Goal: Obtain resource: Download file/media

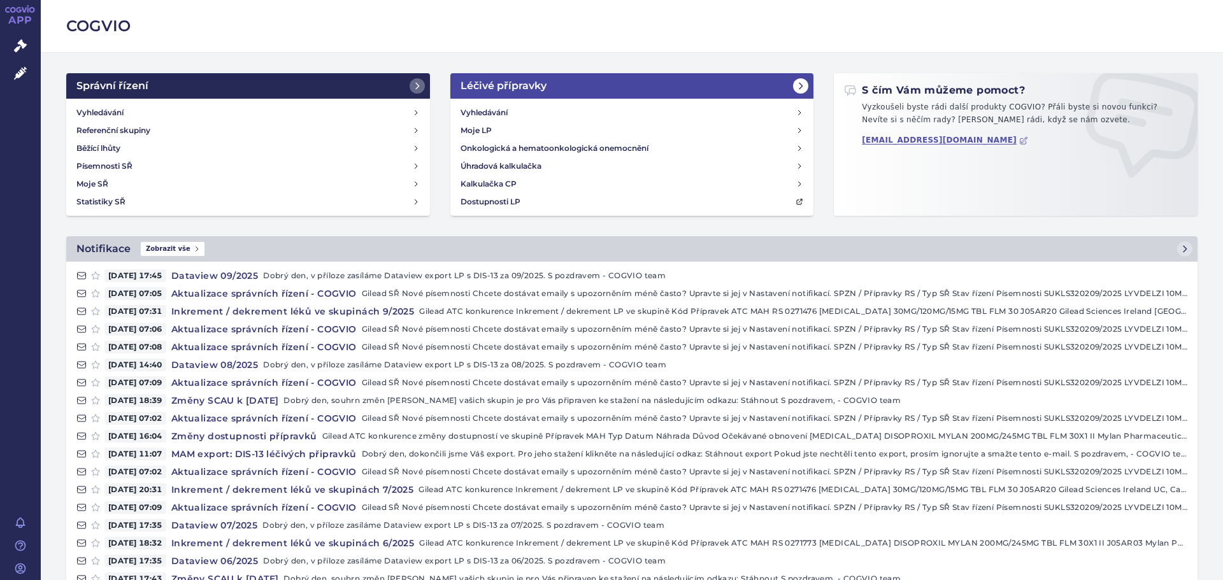
click at [526, 78] on h2 "Léčivé přípravky" at bounding box center [504, 85] width 86 height 15
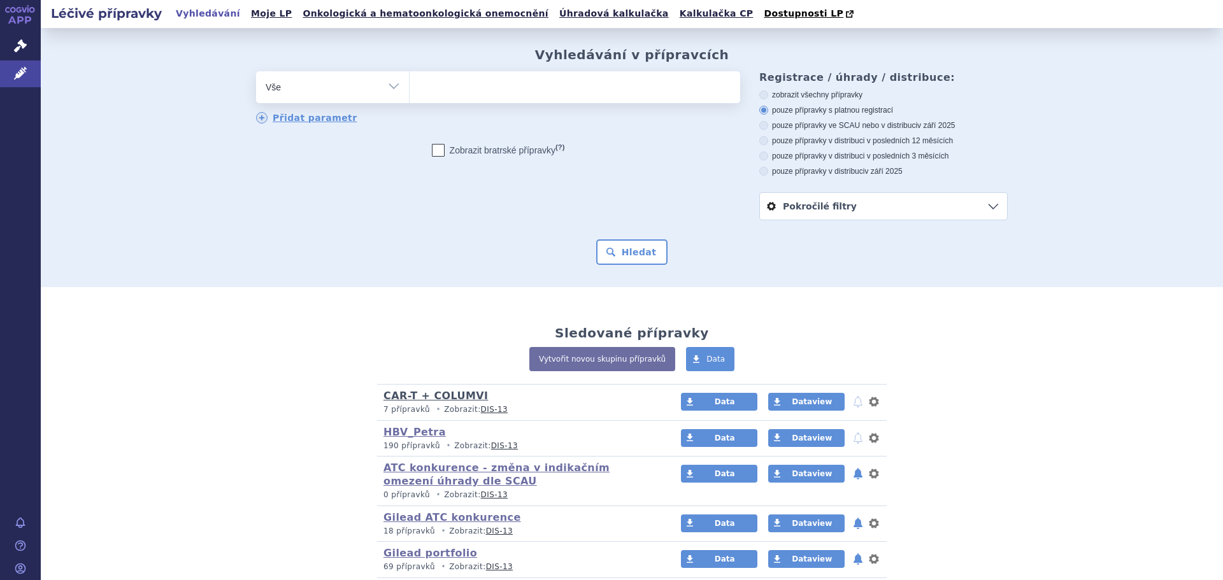
click at [412, 398] on link "CAR-T + COLUMVI" at bounding box center [436, 396] width 104 height 12
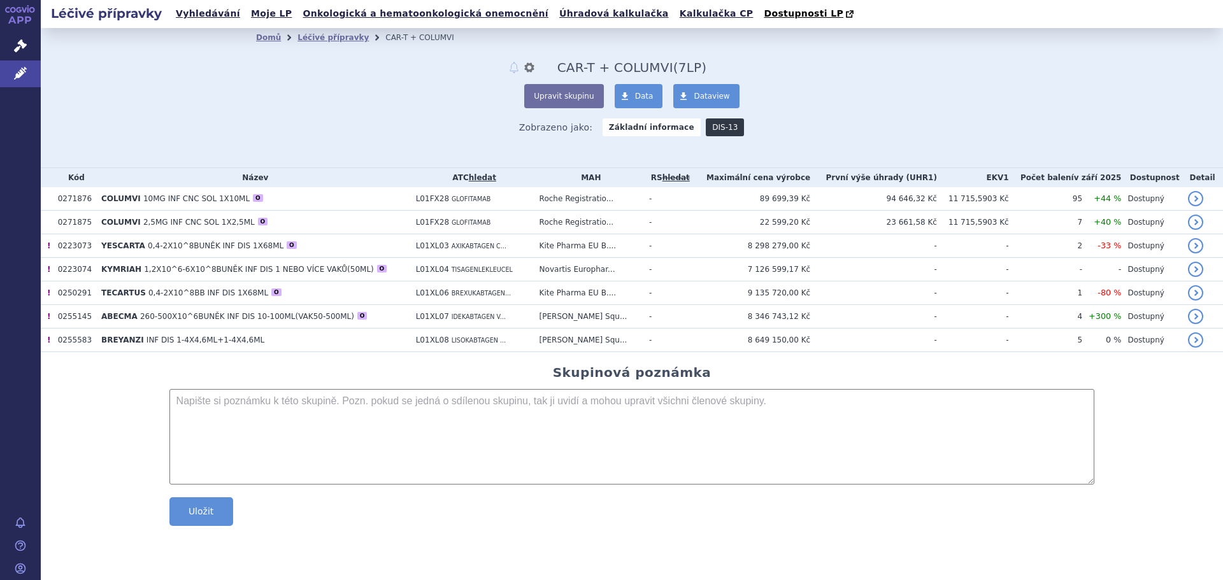
click at [711, 127] on link "DIS-13" at bounding box center [725, 128] width 38 height 18
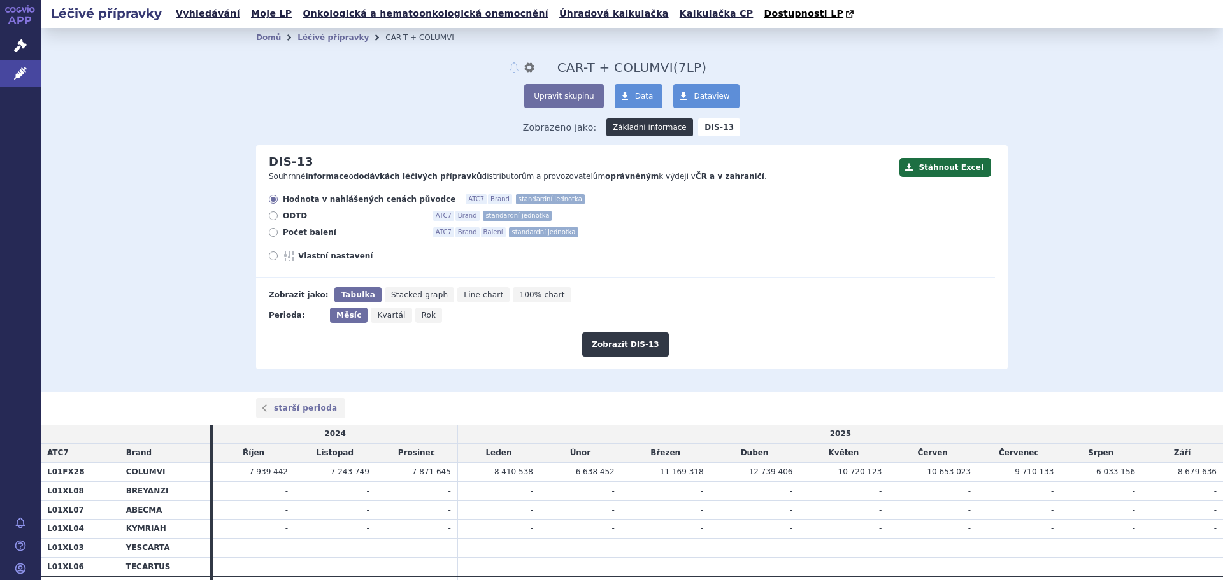
click at [269, 230] on icon at bounding box center [273, 232] width 9 height 9
click at [270, 230] on input "Počet balení ATC7 Brand Balení standardní jednotka" at bounding box center [274, 234] width 8 height 8
radio input "true"
click at [952, 171] on button "Stáhnout Excel" at bounding box center [946, 167] width 92 height 19
